Goal: Task Accomplishment & Management: Manage account settings

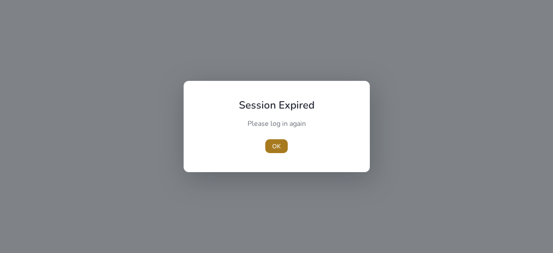
click at [277, 148] on span "OK" at bounding box center [276, 146] width 9 height 9
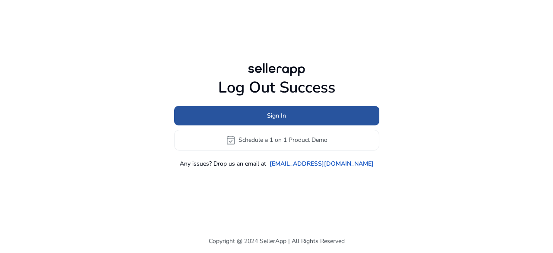
click at [299, 114] on span at bounding box center [276, 115] width 205 height 21
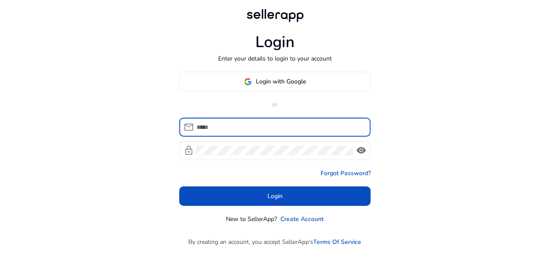
click at [430, 173] on div "Login Enter your details to login to your account Login with Google or mail loc…" at bounding box center [275, 127] width 550 height 254
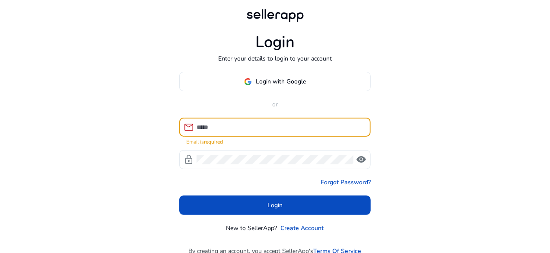
click at [242, 125] on input at bounding box center [280, 127] width 167 height 10
click at [273, 126] on input at bounding box center [280, 127] width 167 height 10
click at [521, 113] on div "Login Enter your details to login to your account Login with Google or mail Ema…" at bounding box center [275, 131] width 550 height 263
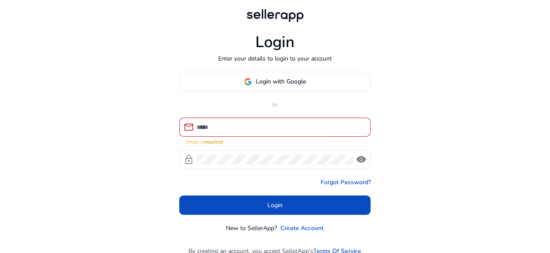
click at [236, 133] on div at bounding box center [280, 127] width 167 height 19
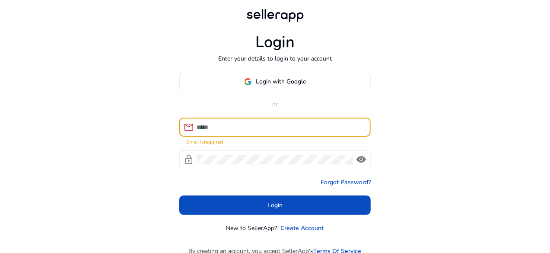
click at [238, 122] on input at bounding box center [280, 127] width 167 height 10
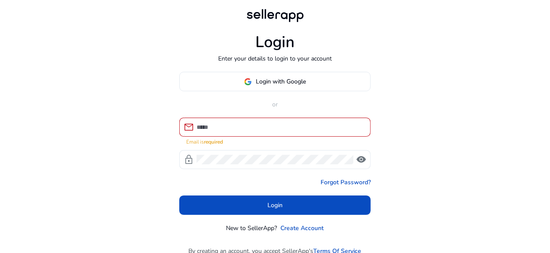
click at [480, 109] on div "Login Enter your details to login to your account Login with Google or mail Ema…" at bounding box center [275, 131] width 550 height 263
